Goal: Task Accomplishment & Management: Use online tool/utility

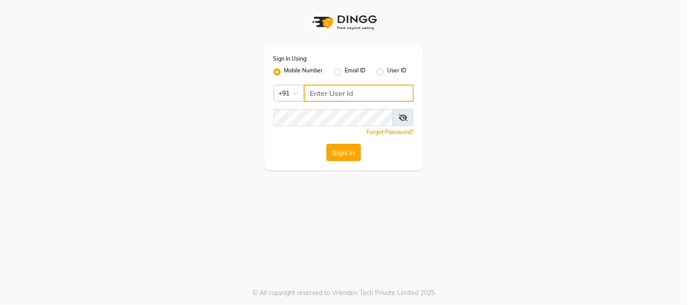
type input "8448189292"
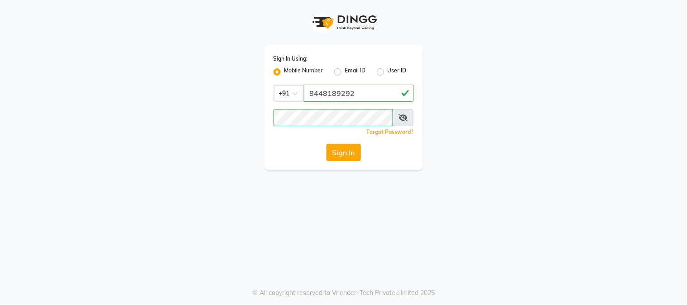
click at [343, 153] on button "Sign In" at bounding box center [344, 152] width 34 height 17
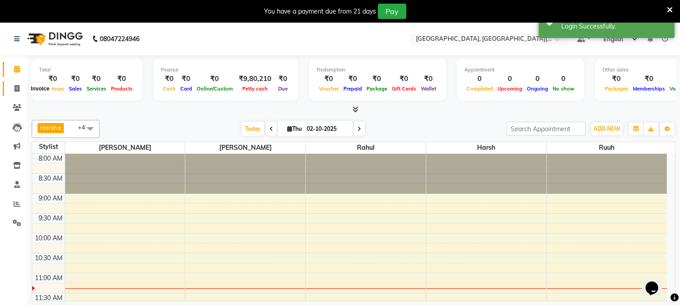
click at [14, 88] on icon at bounding box center [16, 88] width 5 height 7
select select "4884"
select select "service"
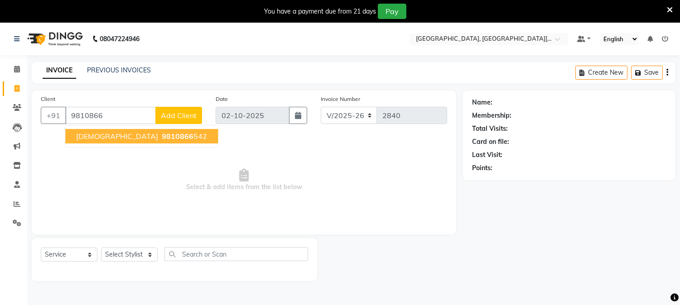
click at [162, 133] on span "9810866" at bounding box center [178, 136] width 32 height 9
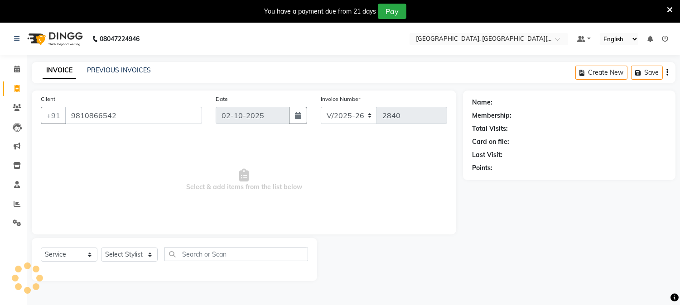
type input "9810866542"
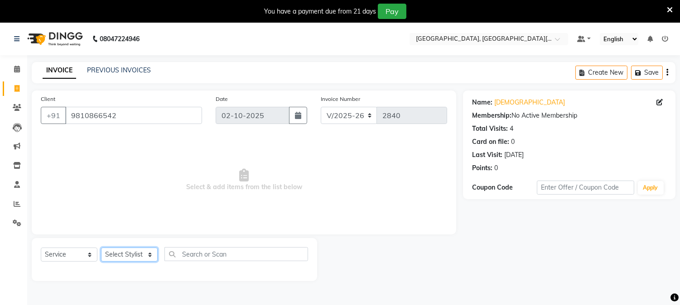
click at [130, 252] on select "Select Stylist [PERSON_NAME] [PERSON_NAME] GAURAV gulshan [PERSON_NAME] Manager…" at bounding box center [129, 255] width 57 height 14
select select "29621"
click at [101, 248] on select "Select Stylist [PERSON_NAME] [PERSON_NAME] GAURAV gulshan [PERSON_NAME] Manager…" at bounding box center [129, 255] width 57 height 14
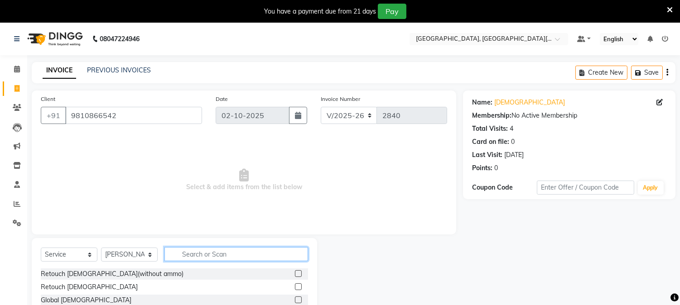
click at [204, 251] on input "text" at bounding box center [236, 254] width 144 height 14
type input "crea"
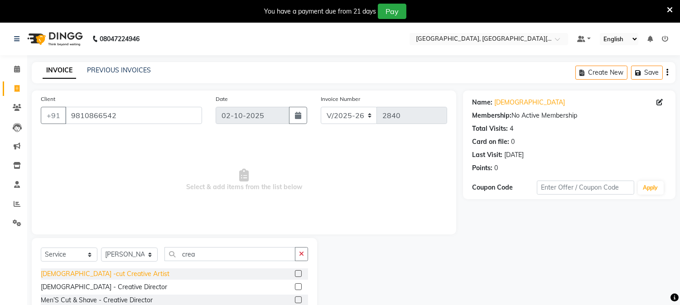
click at [77, 275] on div "[DEMOGRAPHIC_DATA] -cut Creative Artist" at bounding box center [105, 275] width 129 height 10
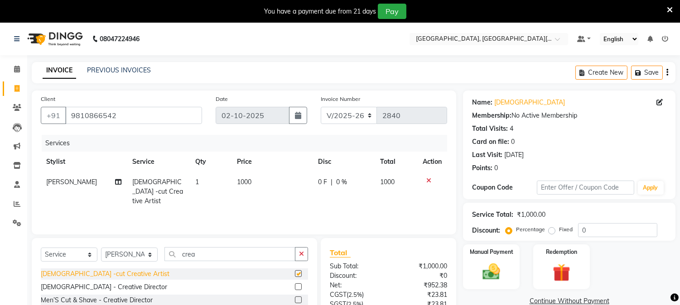
checkbox input "false"
click at [486, 288] on div "Manual Payment" at bounding box center [491, 267] width 59 height 46
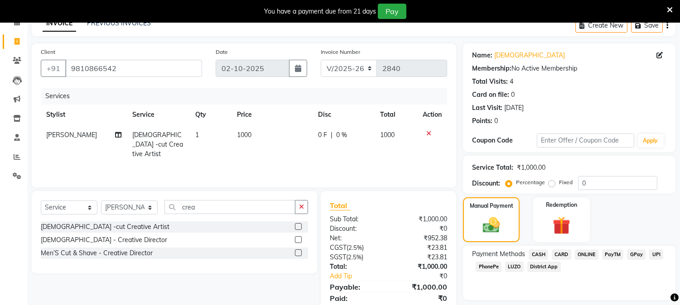
scroll to position [79, 0]
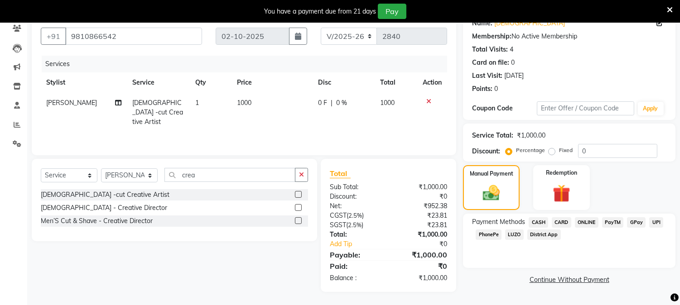
click at [653, 221] on span "UPI" at bounding box center [656, 222] width 14 height 10
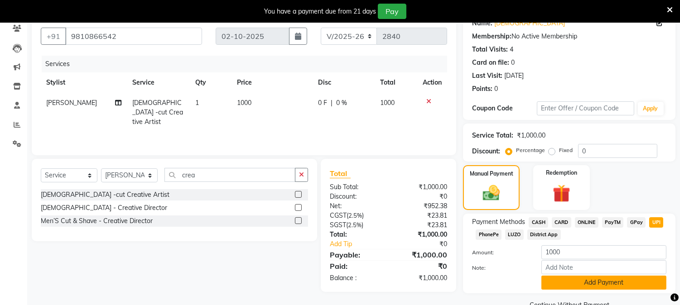
click at [585, 289] on button "Add Payment" at bounding box center [603, 283] width 125 height 14
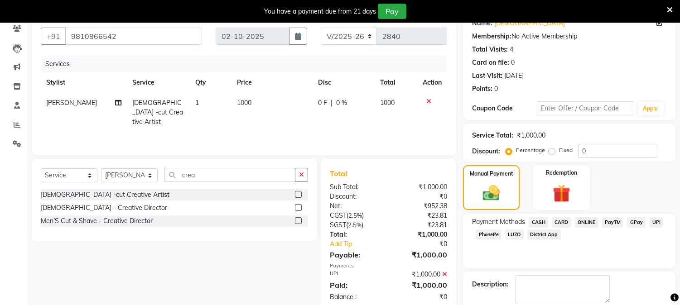
scroll to position [125, 0]
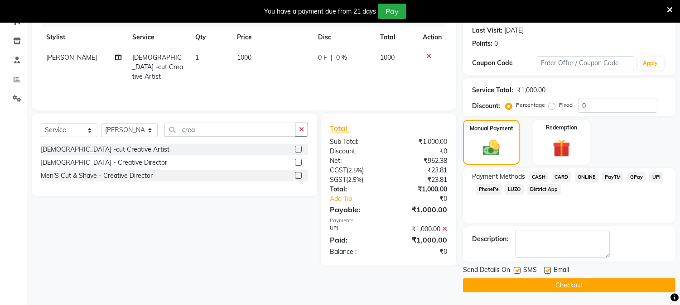
click at [542, 289] on button "Checkout" at bounding box center [569, 286] width 212 height 14
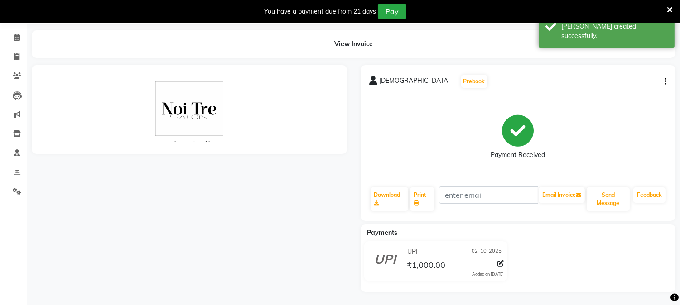
scroll to position [125, 0]
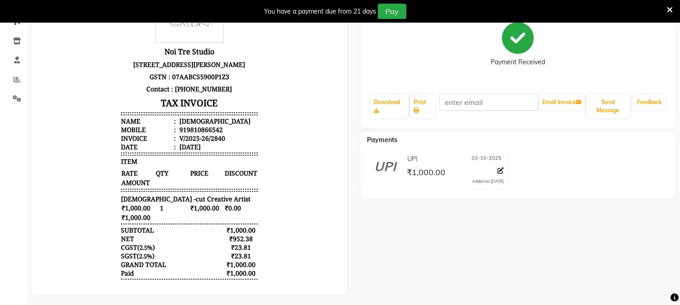
click at [669, 9] on icon at bounding box center [670, 10] width 6 height 8
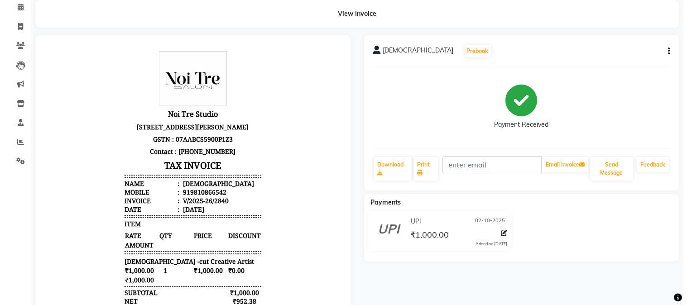
scroll to position [0, 0]
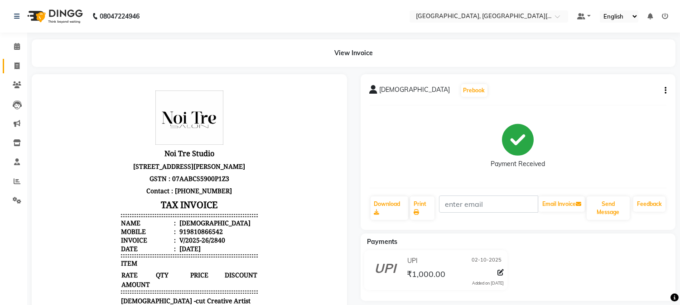
click at [19, 60] on link "Invoice" at bounding box center [14, 66] width 22 height 15
select select "service"
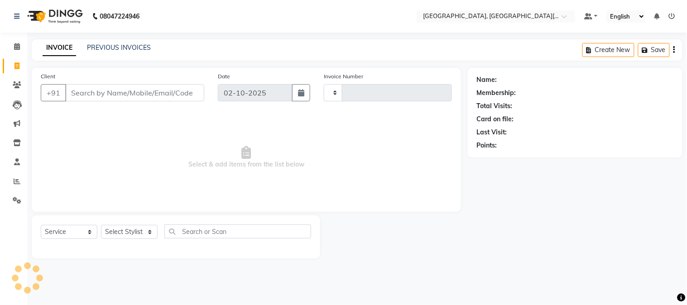
type input "2841"
select select "4884"
